Goal: Check status: Check status

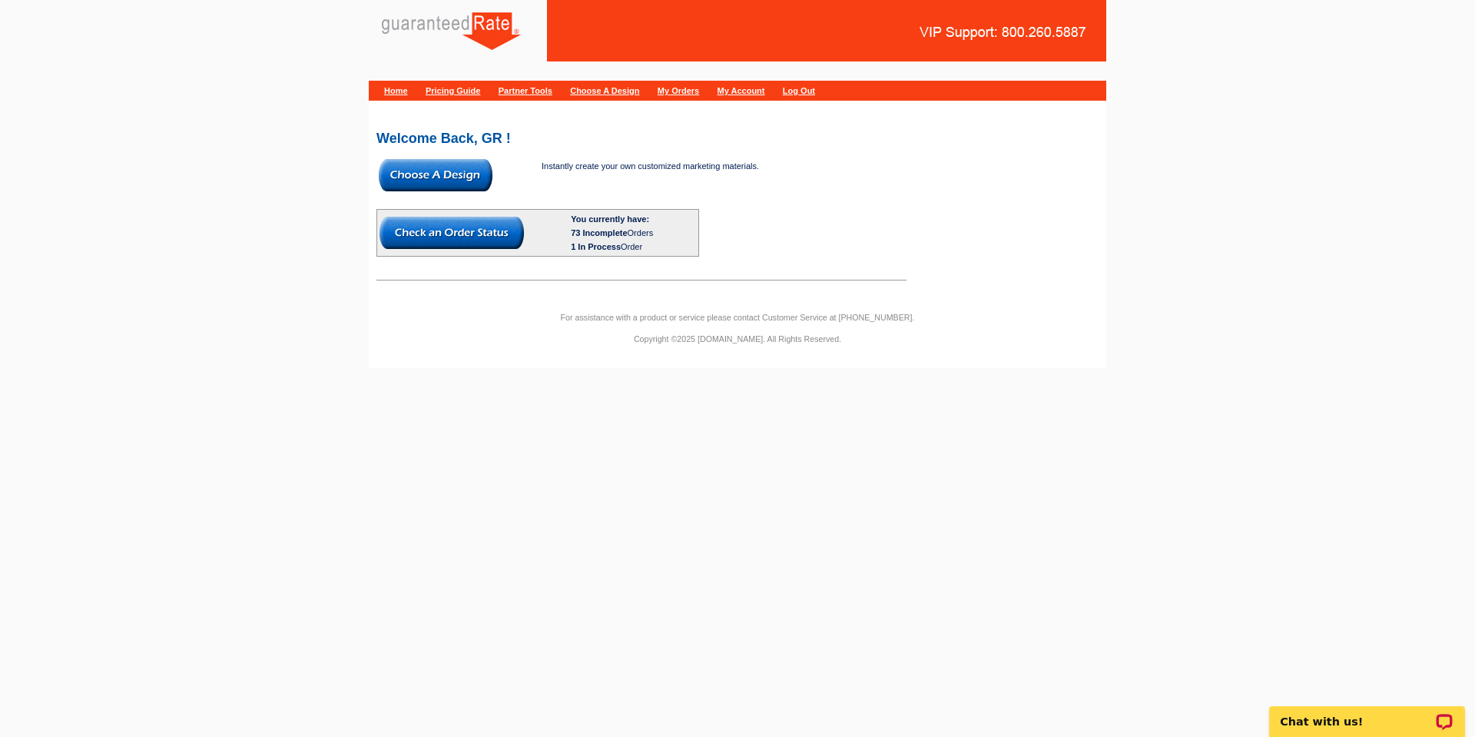
click at [699, 90] on link "My Orders" at bounding box center [678, 90] width 41 height 9
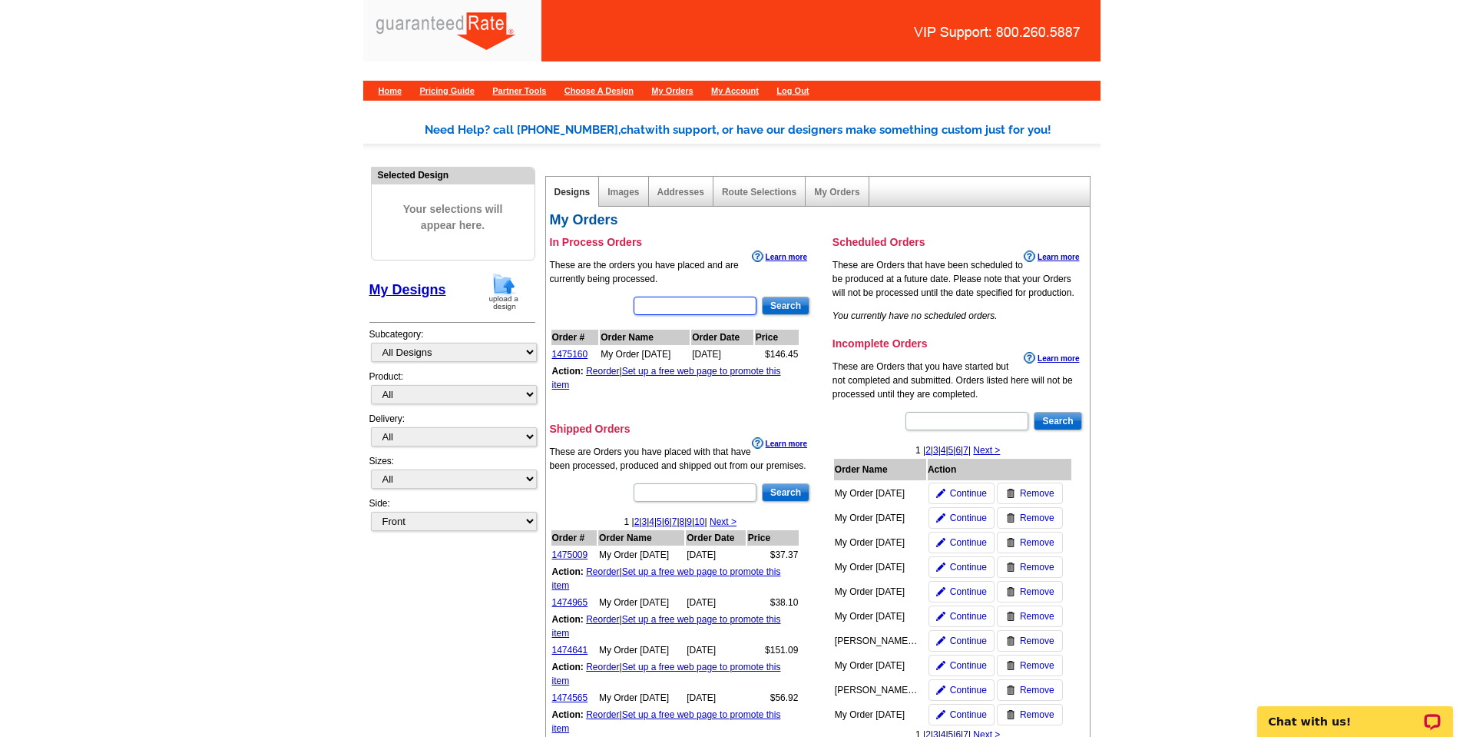
click at [729, 303] on input "text" at bounding box center [695, 305] width 123 height 18
click at [700, 492] on input "text" at bounding box center [695, 492] width 123 height 18
paste input "307316"
type input "307316"
click at [785, 491] on input "Search" at bounding box center [786, 492] width 48 height 18
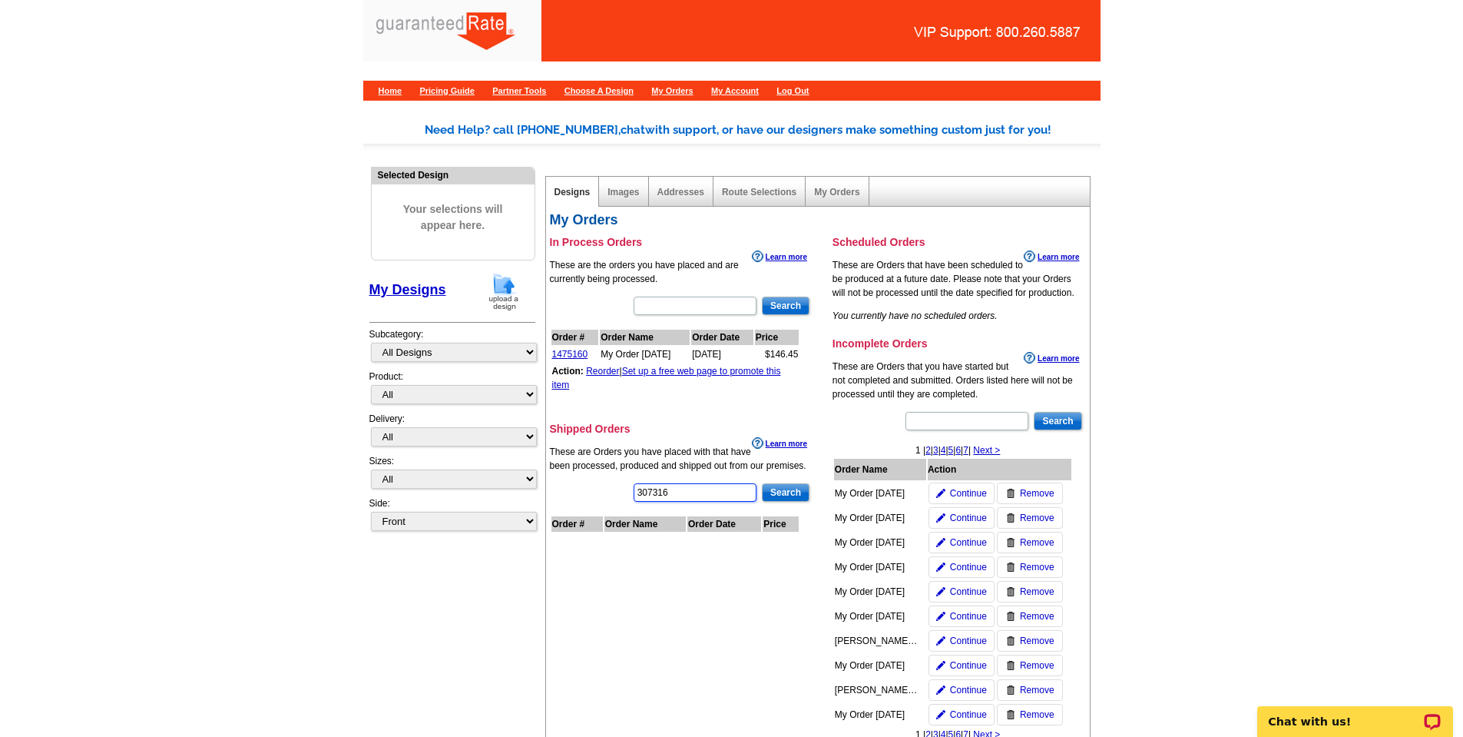
click at [724, 496] on input "307316" at bounding box center [695, 492] width 123 height 18
click at [722, 498] on input "307316" at bounding box center [695, 492] width 123 height 18
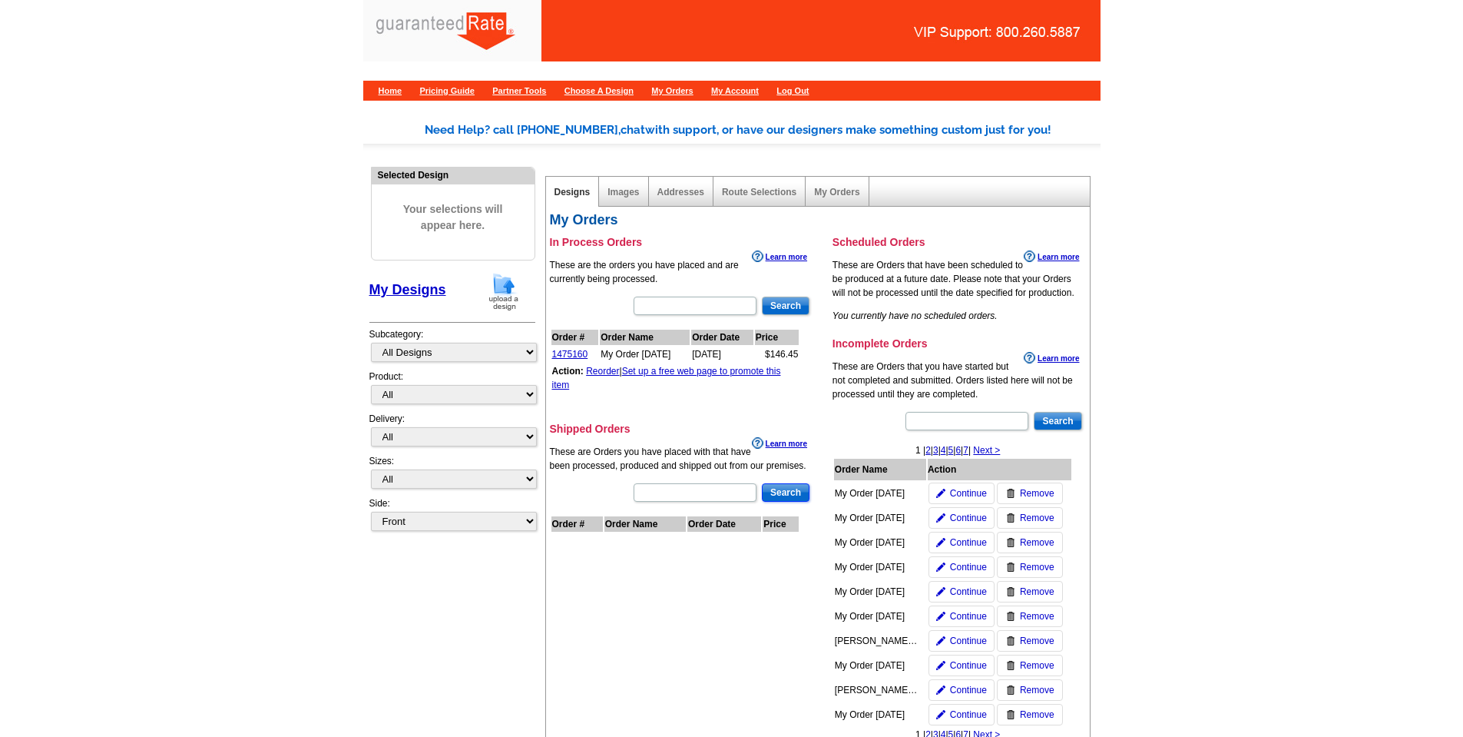
click at [799, 488] on input "Search" at bounding box center [786, 492] width 48 height 18
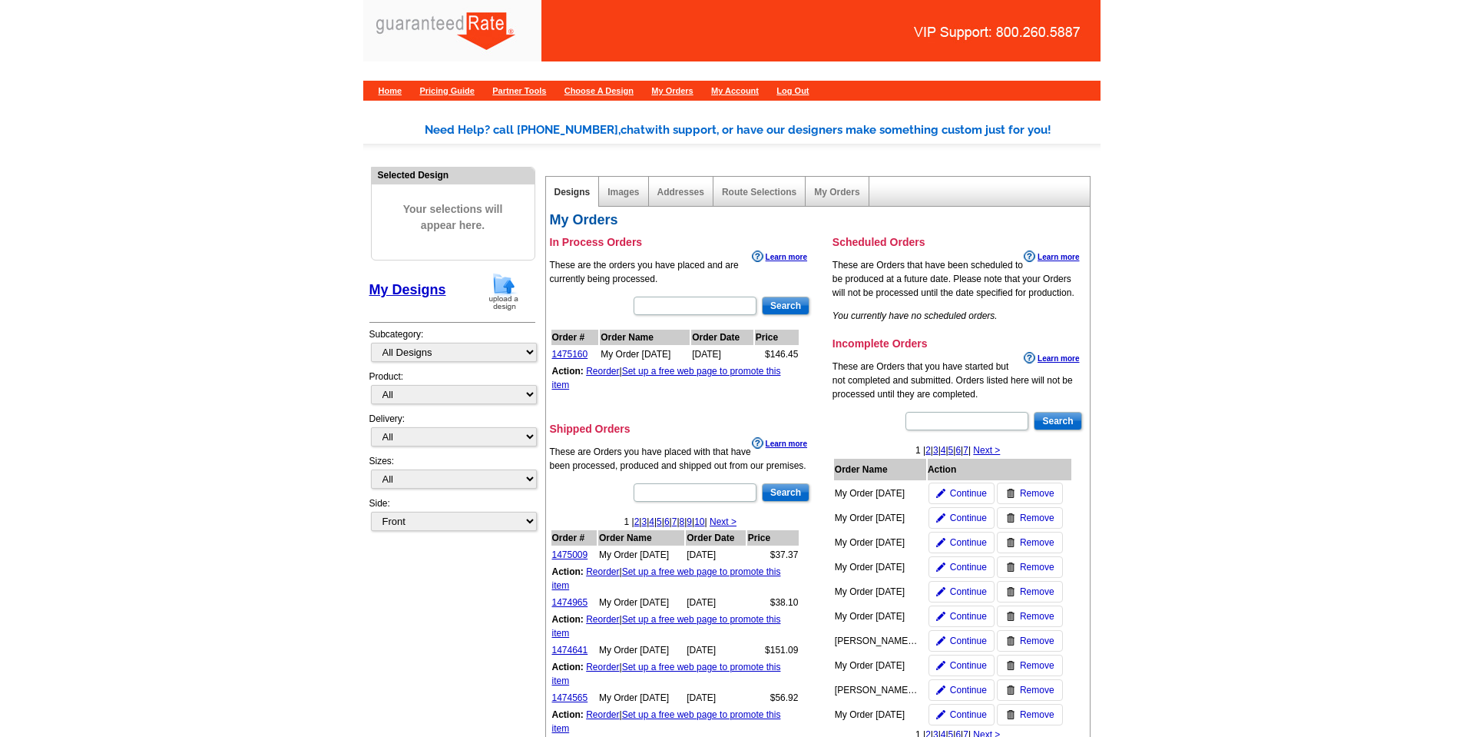
scroll to position [500, 0]
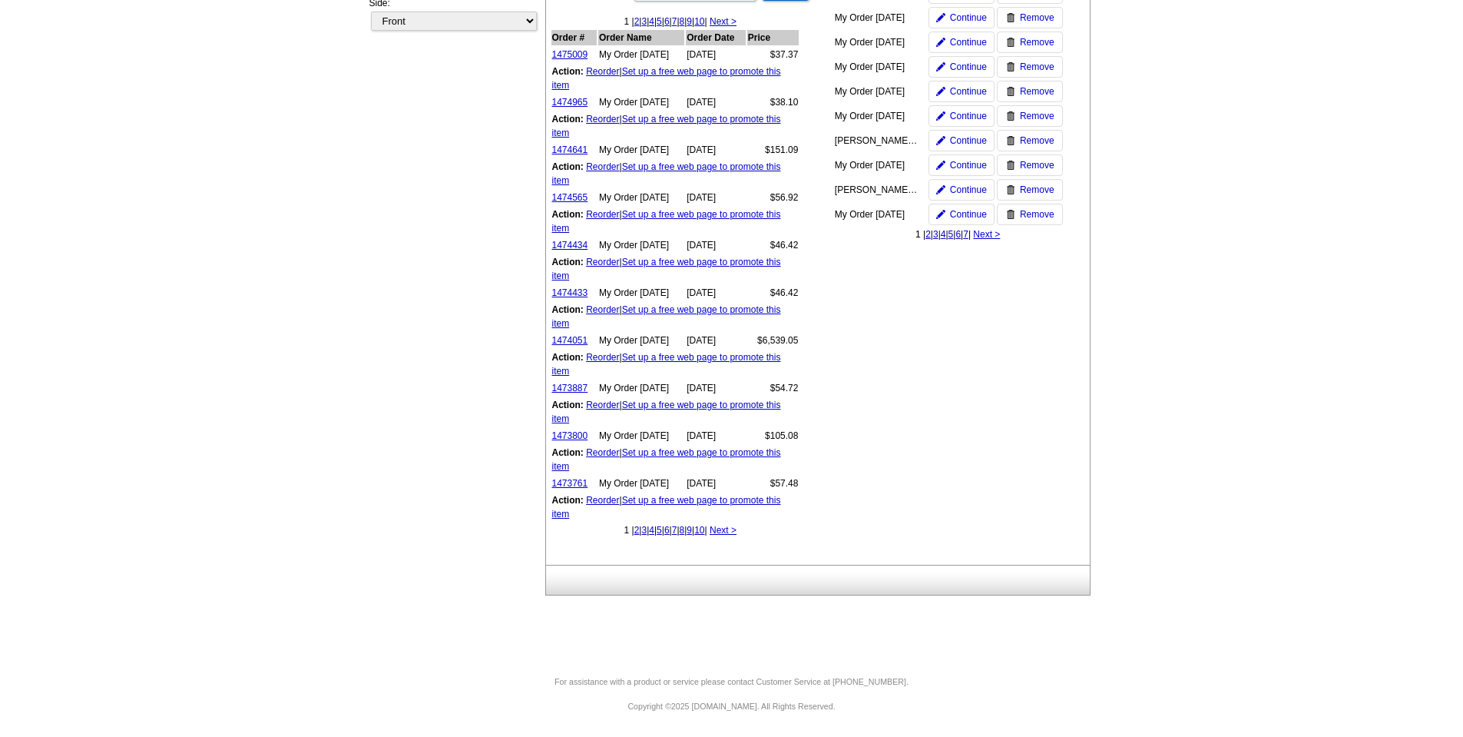
click at [641, 532] on link "3" at bounding box center [643, 530] width 5 height 11
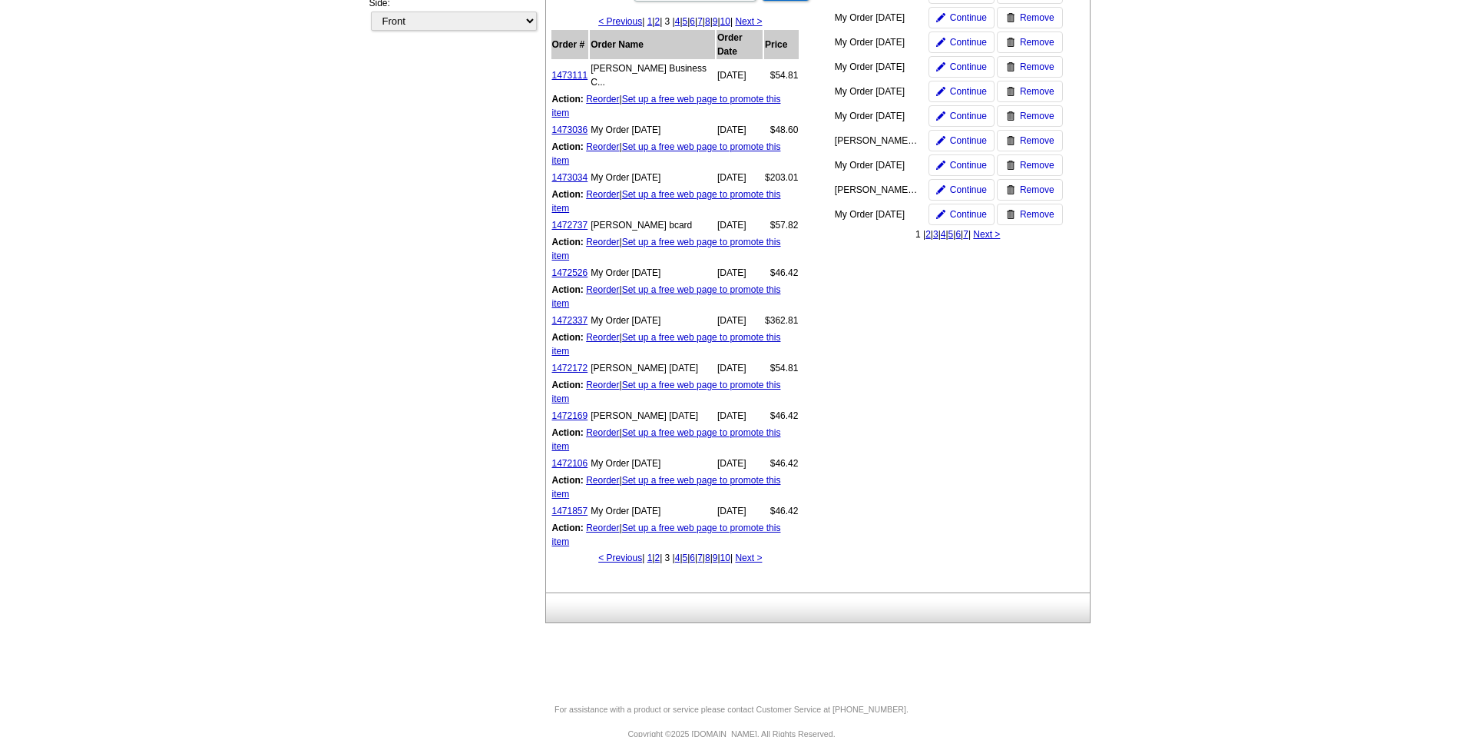
click at [690, 563] on link "6" at bounding box center [692, 557] width 5 height 11
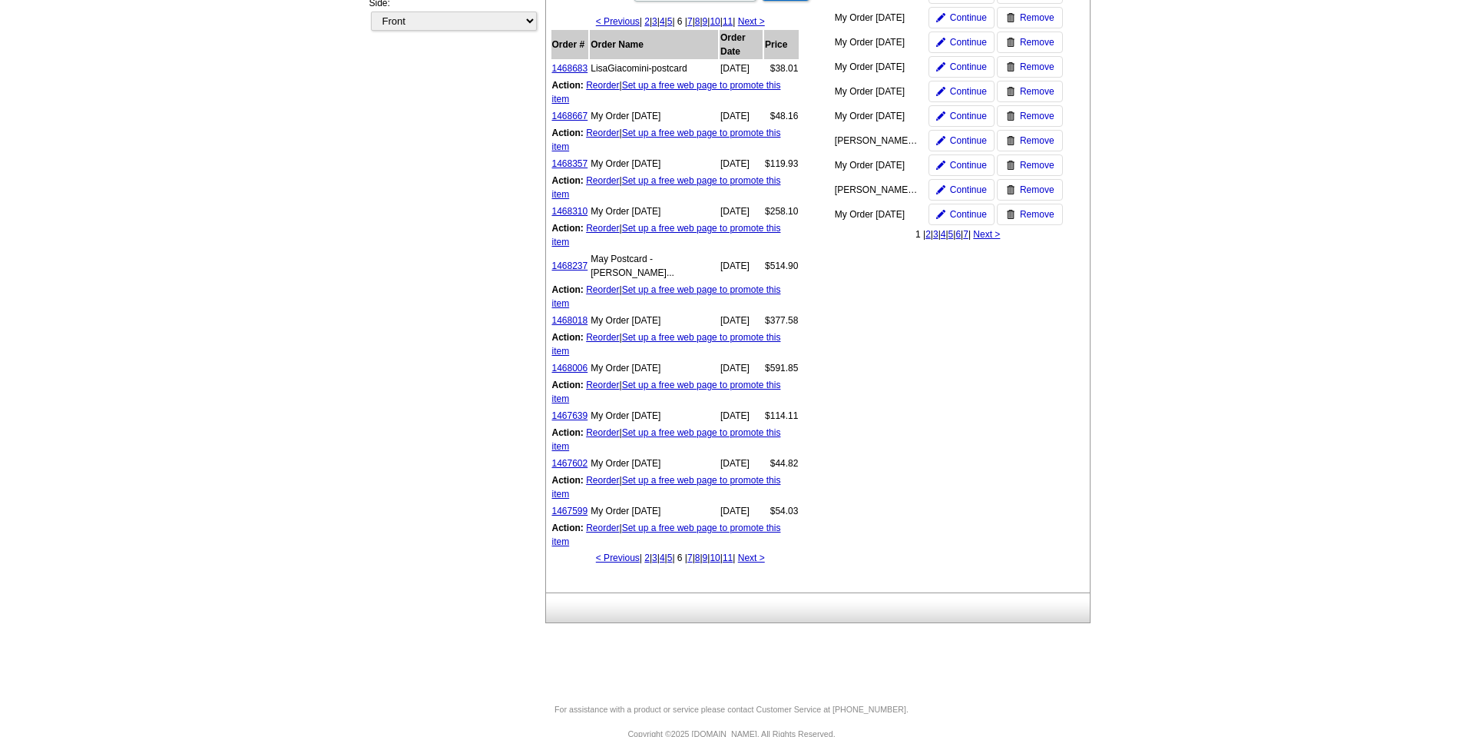
click at [667, 563] on link "5" at bounding box center [669, 557] width 5 height 11
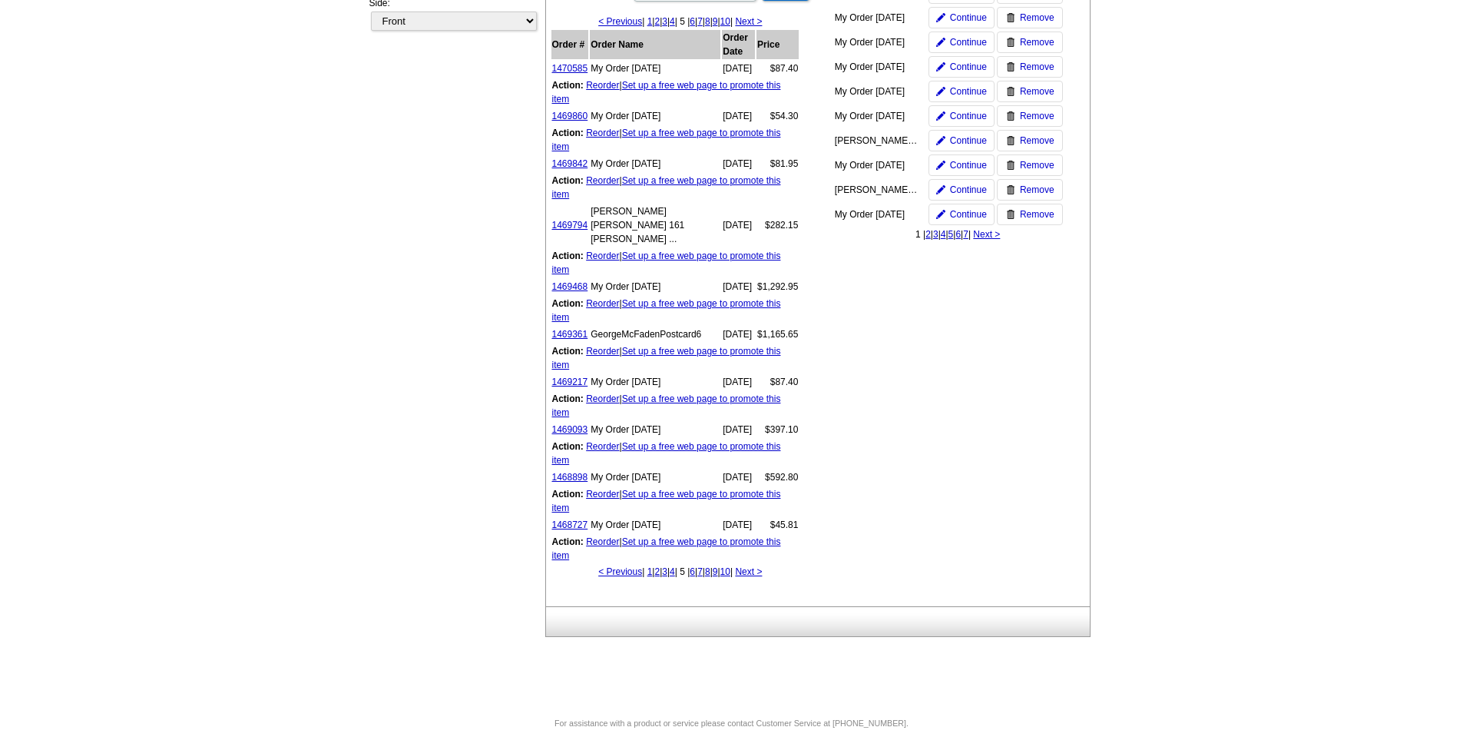
click at [670, 577] on link "4" at bounding box center [672, 571] width 5 height 11
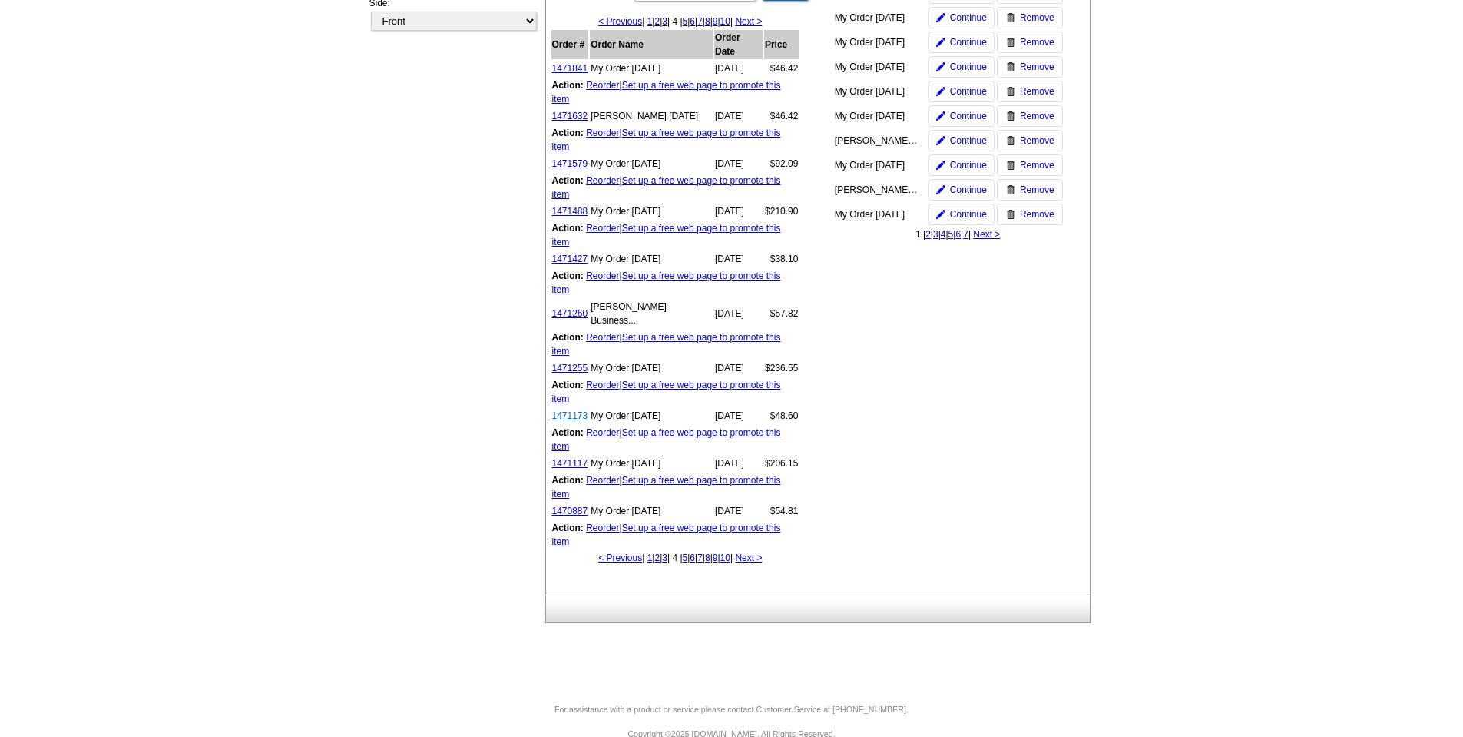
click at [572, 421] on link "1471173" at bounding box center [570, 415] width 36 height 11
